Goal: Transaction & Acquisition: Book appointment/travel/reservation

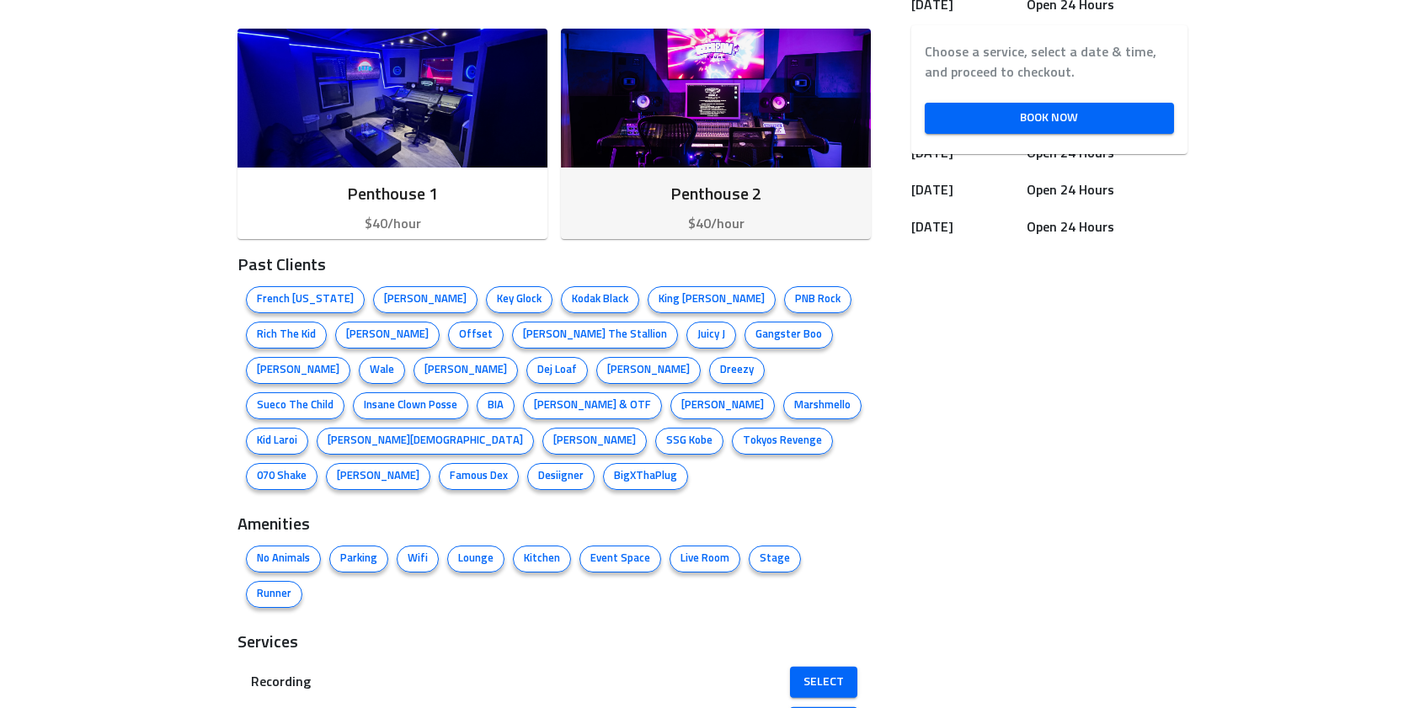
scroll to position [926, 0]
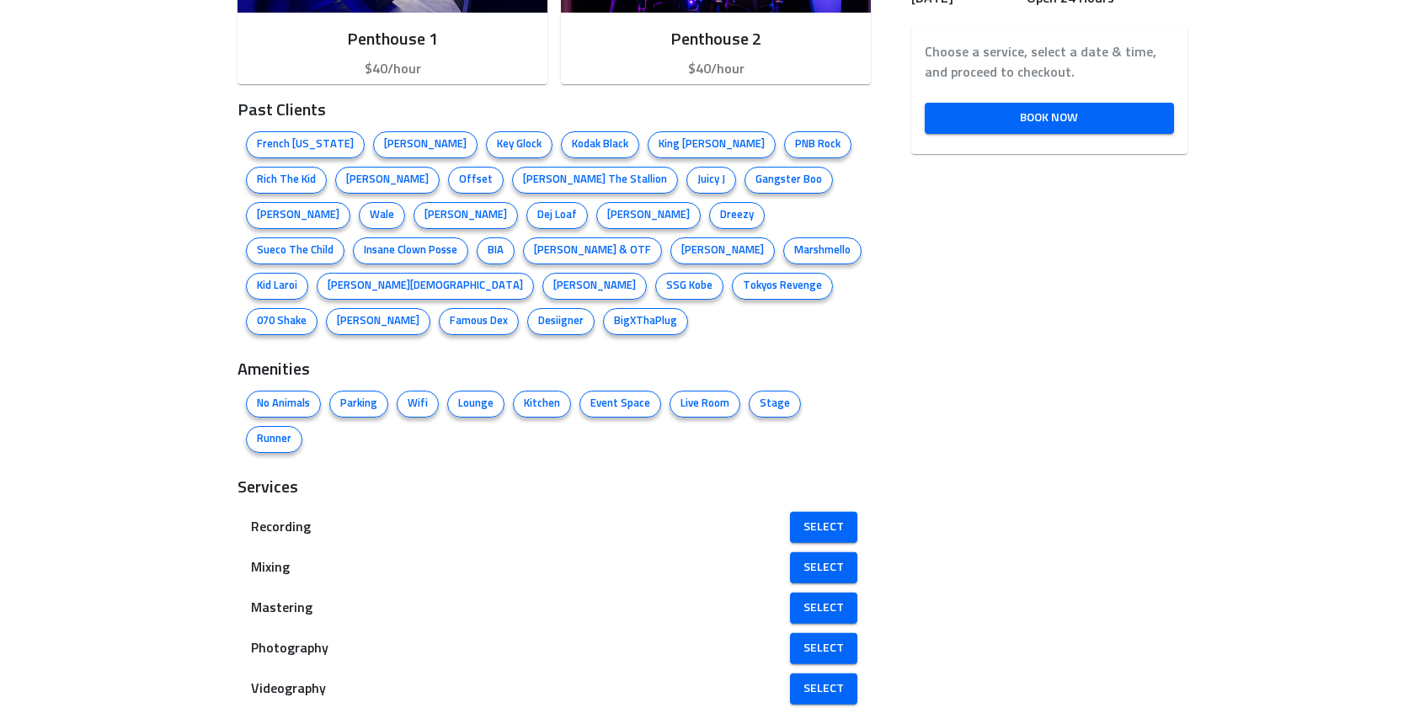
click at [814, 517] on span "Select" at bounding box center [823, 527] width 40 height 21
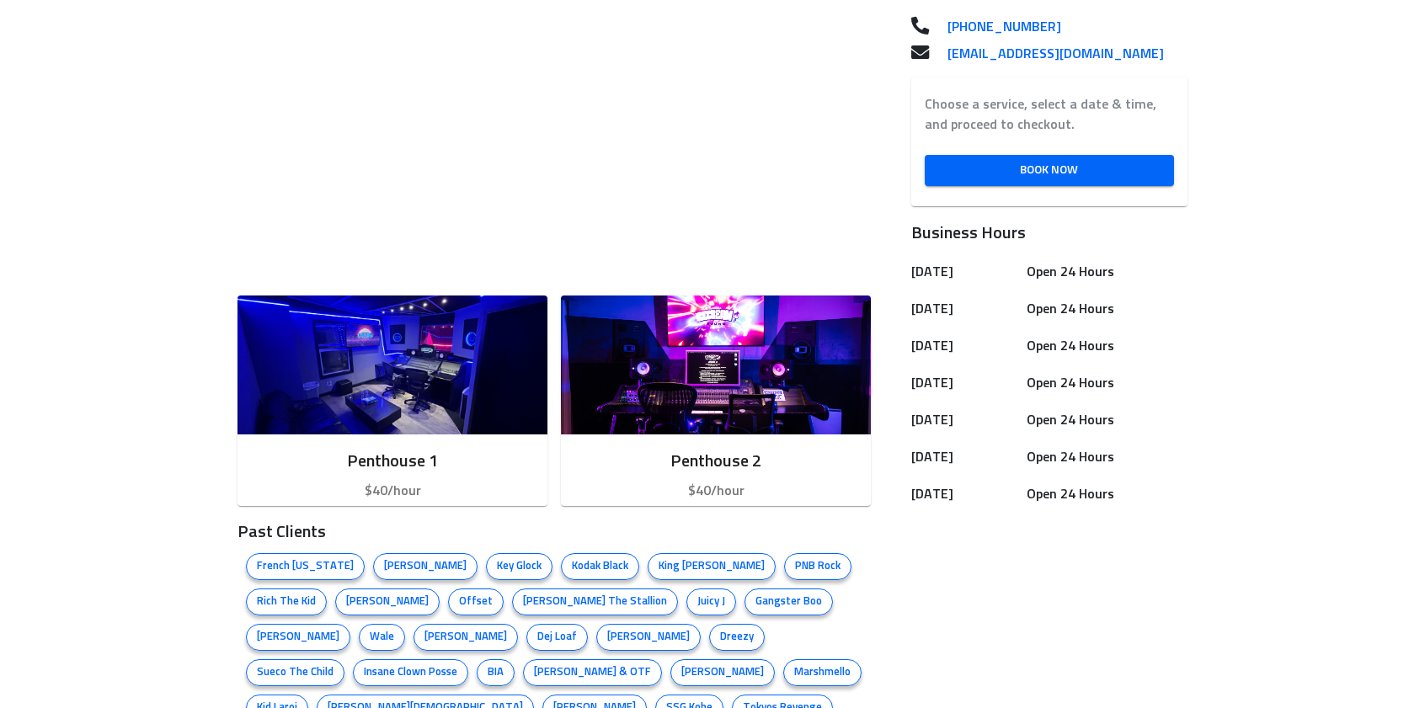
scroll to position [505, 0]
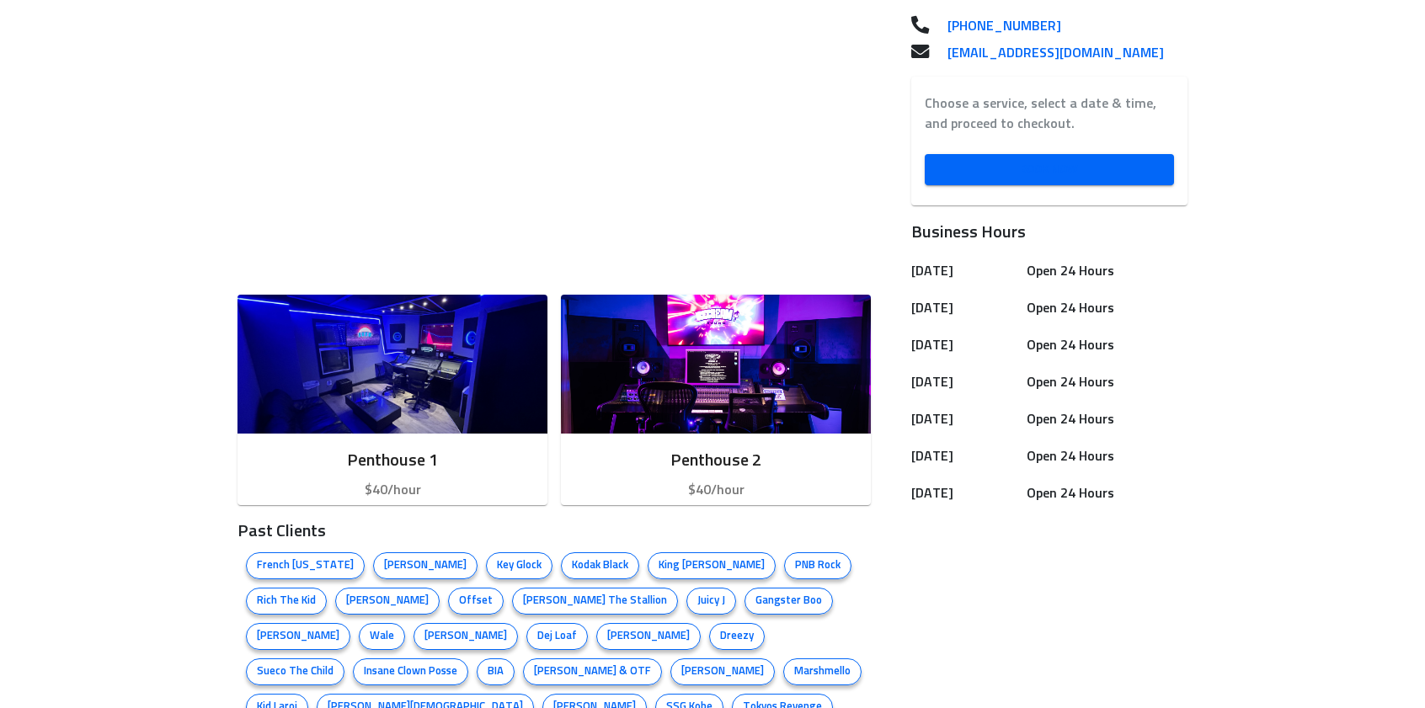
click at [1017, 175] on span "Book Now" at bounding box center [1049, 169] width 222 height 21
